Goal: Find specific page/section: Find specific page/section

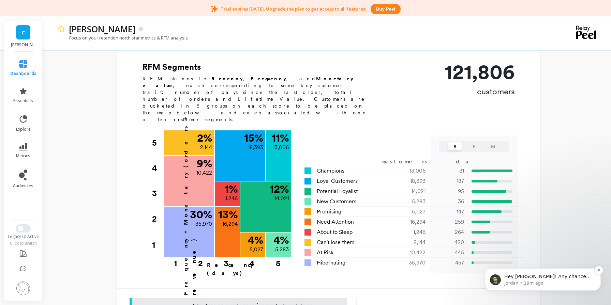
click at [557, 279] on span "Hey [PERSON_NAME]! Any chance we can move our meeting 30 mins earlier? If not, …" at bounding box center [547, 283] width 87 height 19
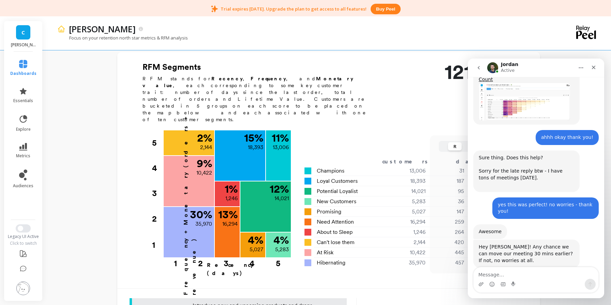
scroll to position [597, 0]
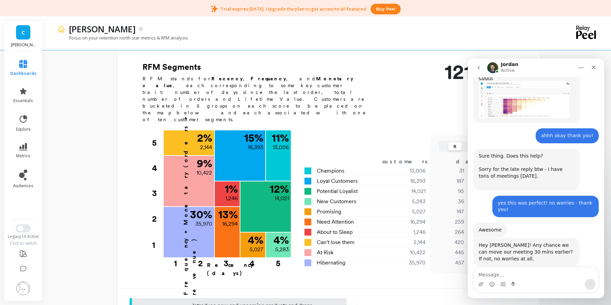
click at [514, 275] on textarea "Message…" at bounding box center [535, 273] width 125 height 12
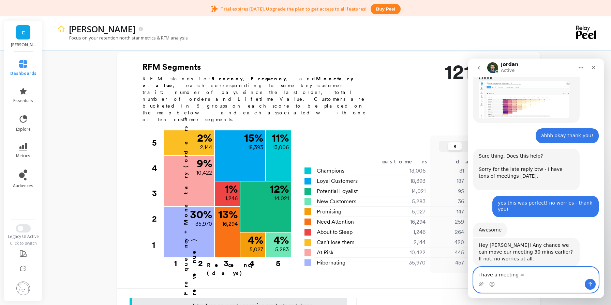
type textarea "i have a meeting =/"
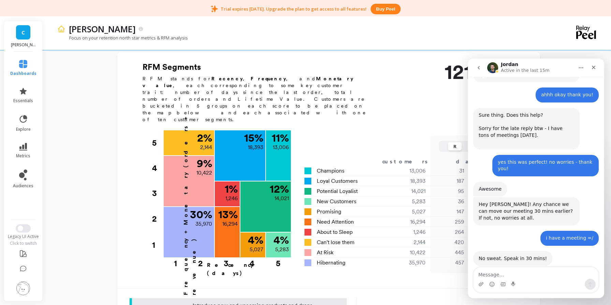
scroll to position [638, 0]
click at [26, 68] on link "dashboards" at bounding box center [23, 68] width 26 height 16
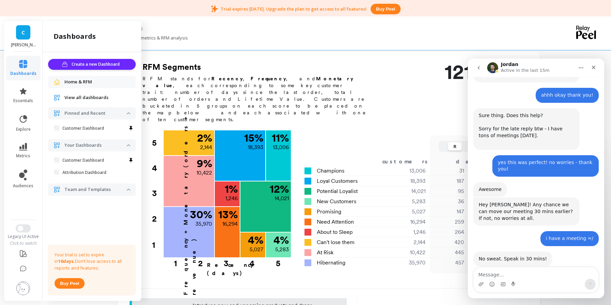
click at [23, 36] on span "C" at bounding box center [22, 33] width 3 height 8
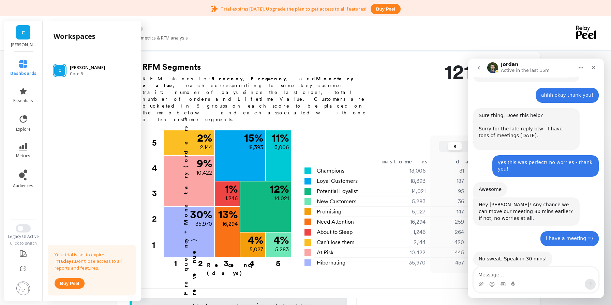
click at [75, 69] on p "[PERSON_NAME]" at bounding box center [87, 67] width 35 height 7
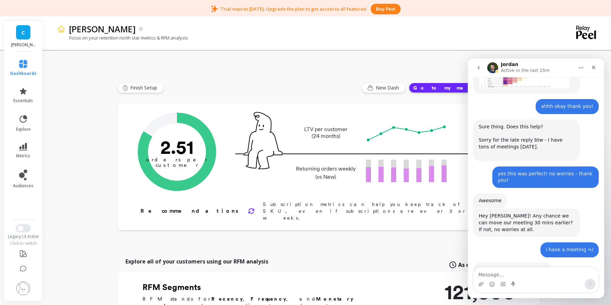
scroll to position [638, 0]
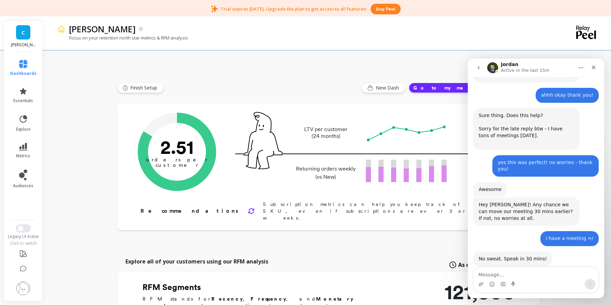
click at [24, 69] on link "dashboards" at bounding box center [23, 68] width 26 height 16
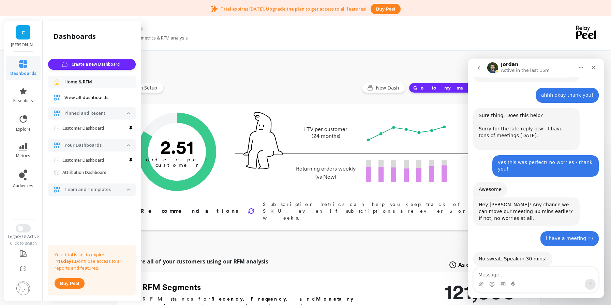
click at [74, 96] on span "View all dashboards" at bounding box center [86, 97] width 44 height 7
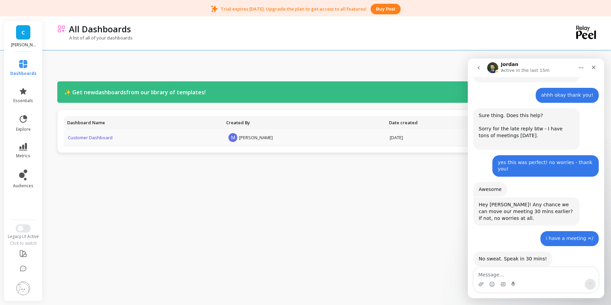
click at [94, 139] on link "Customer Dashboard" at bounding box center [90, 138] width 45 height 6
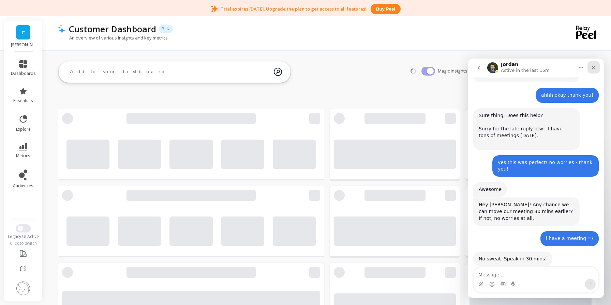
click at [594, 65] on icon "Close" at bounding box center [592, 67] width 5 height 5
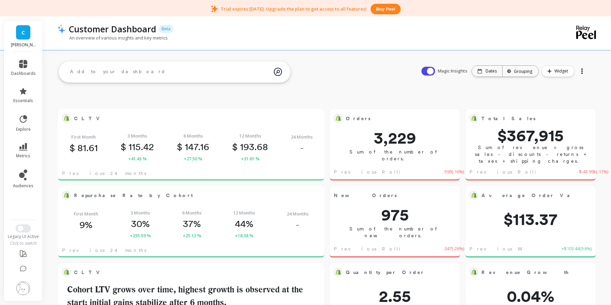
scroll to position [187, 252]
